Goal: Understand process/instructions: Learn how to perform a task or action

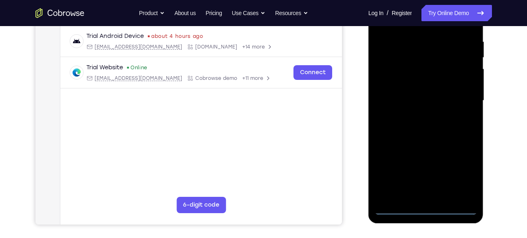
scroll to position [155, 0]
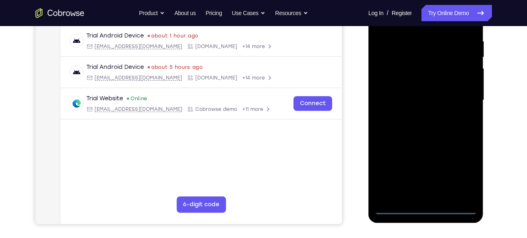
click at [427, 208] on div at bounding box center [426, 100] width 103 height 228
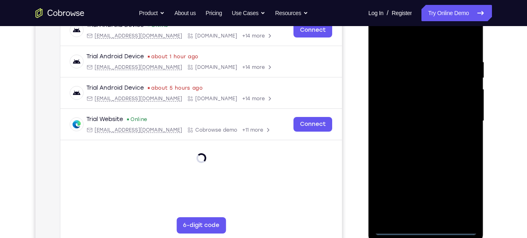
scroll to position [135, 0]
click at [462, 195] on div at bounding box center [426, 121] width 103 height 228
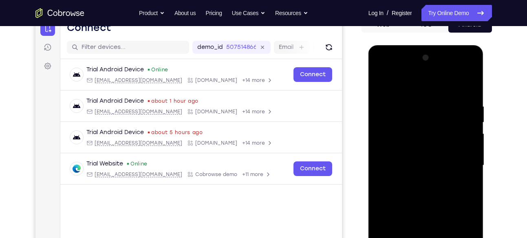
scroll to position [90, 0]
click at [392, 74] on div at bounding box center [426, 165] width 103 height 228
click at [417, 121] on div at bounding box center [426, 165] width 103 height 228
click at [398, 86] on div at bounding box center [426, 165] width 103 height 228
click at [403, 130] on div at bounding box center [426, 165] width 103 height 228
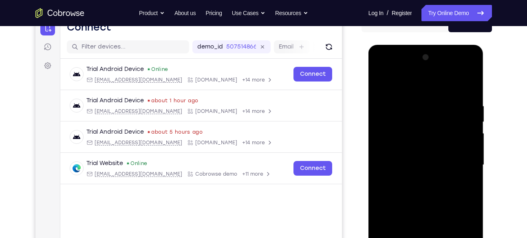
click at [467, 84] on div at bounding box center [426, 165] width 103 height 228
click at [428, 140] on div at bounding box center [426, 165] width 103 height 228
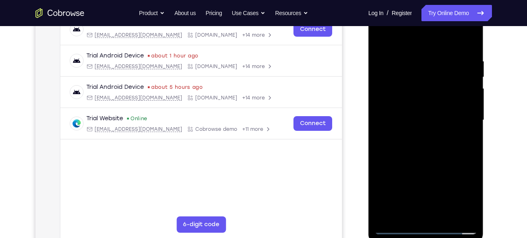
scroll to position [135, 0]
click at [395, 204] on div at bounding box center [426, 120] width 103 height 228
click at [429, 131] on div at bounding box center [426, 120] width 103 height 228
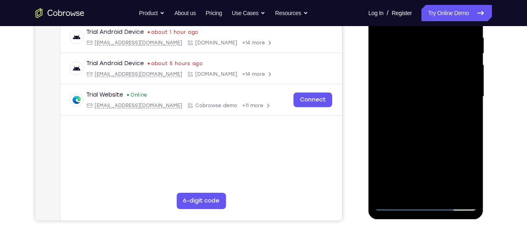
scroll to position [161, 0]
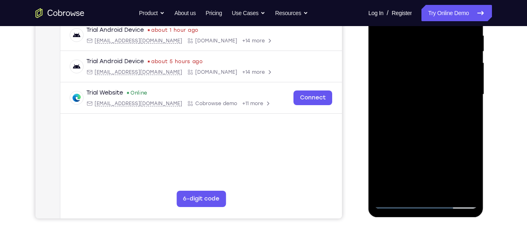
click at [395, 184] on div at bounding box center [426, 94] width 103 height 228
click at [417, 150] on div at bounding box center [426, 94] width 103 height 228
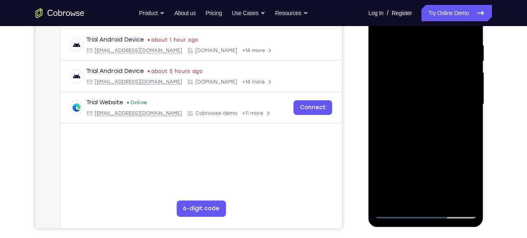
click at [392, 109] on div at bounding box center [426, 104] width 103 height 228
click at [462, 124] on div at bounding box center [426, 104] width 103 height 228
click at [427, 92] on div at bounding box center [426, 104] width 103 height 228
click at [462, 121] on div at bounding box center [426, 104] width 103 height 228
click at [460, 118] on div at bounding box center [426, 104] width 103 height 228
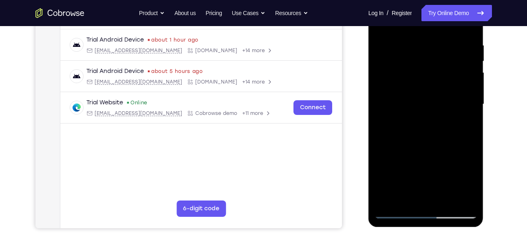
click at [395, 192] on div at bounding box center [426, 104] width 103 height 228
click at [393, 212] on div at bounding box center [426, 104] width 103 height 228
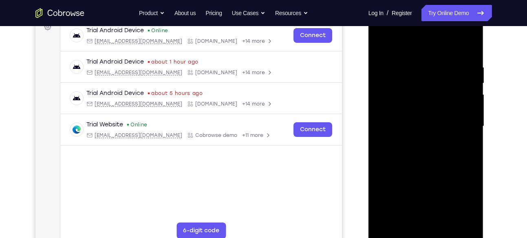
scroll to position [126, 0]
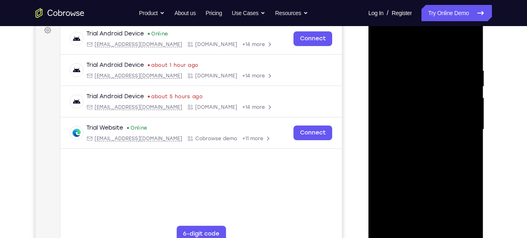
click at [411, 65] on div at bounding box center [426, 129] width 103 height 228
click at [401, 60] on div at bounding box center [426, 129] width 103 height 228
click at [391, 98] on div at bounding box center [426, 129] width 103 height 228
click at [410, 130] on div at bounding box center [426, 129] width 103 height 228
click at [404, 148] on div at bounding box center [426, 129] width 103 height 228
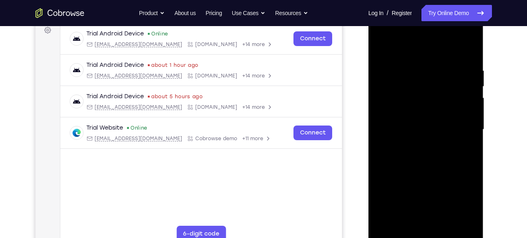
click at [405, 138] on div at bounding box center [426, 129] width 103 height 228
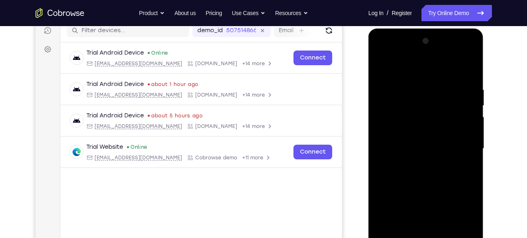
scroll to position [106, 0]
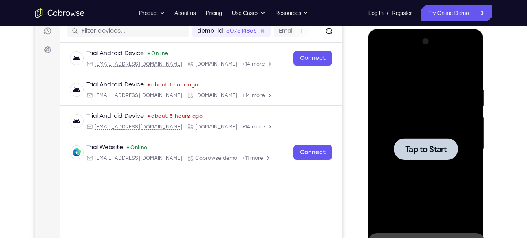
click at [422, 150] on span "Tap to Start" at bounding box center [426, 149] width 42 height 8
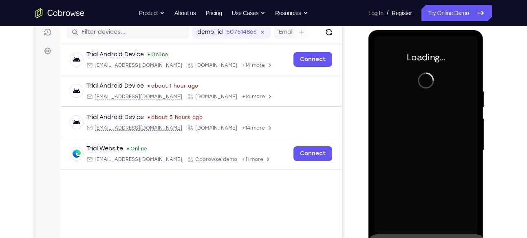
scroll to position [104, 0]
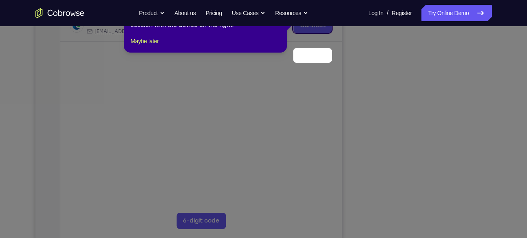
scroll to position [103, 0]
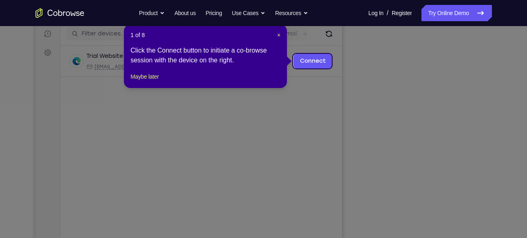
click at [364, 124] on icon at bounding box center [266, 119] width 533 height 238
click at [278, 37] on span "×" at bounding box center [278, 35] width 3 height 7
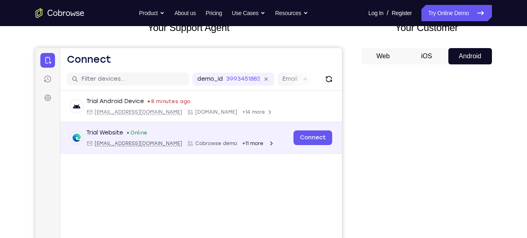
scroll to position [53, 0]
